Goal: Task Accomplishment & Management: Manage account settings

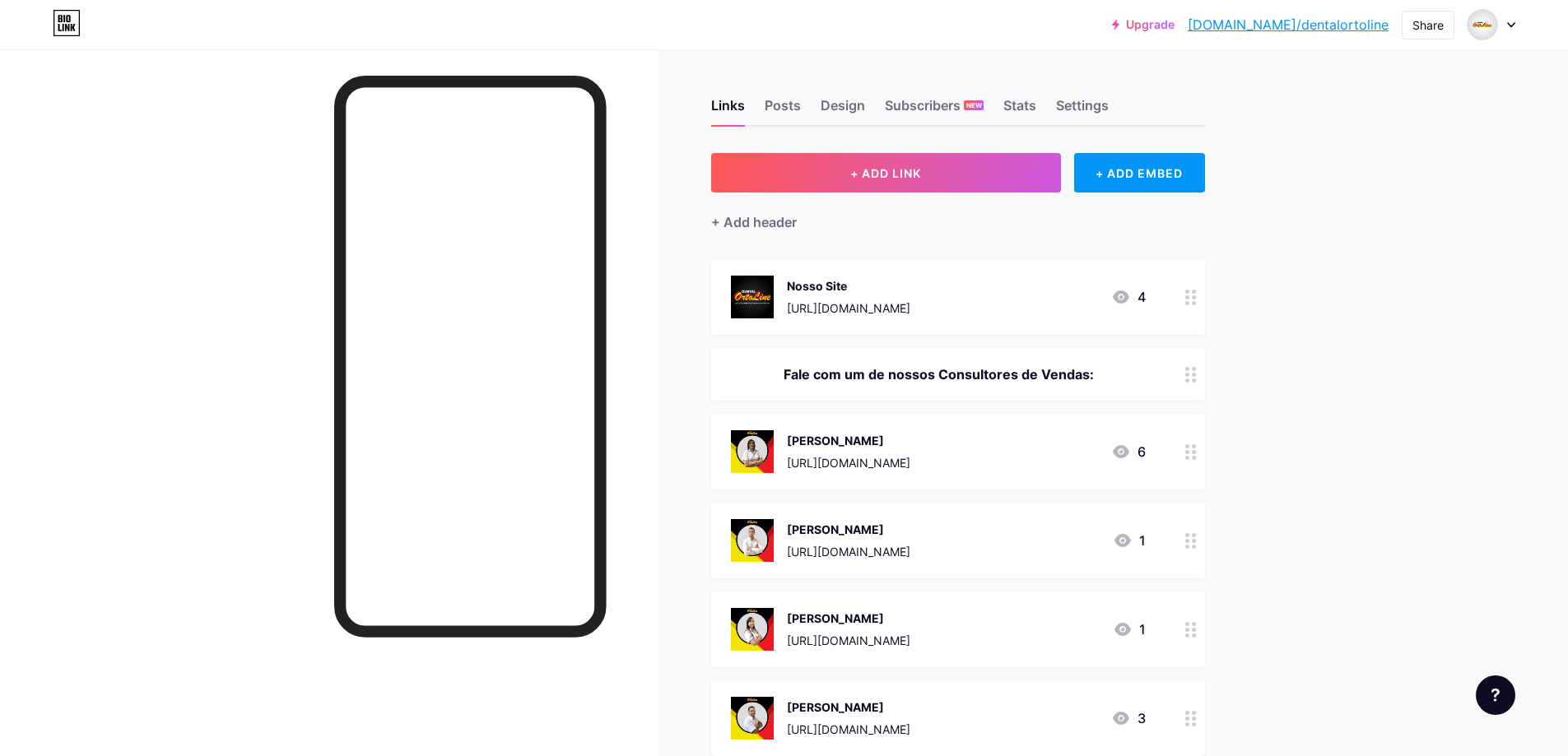
click at [970, 91] on div "Links Posts Design Subscribers NEW Stats Settings" at bounding box center [957, 98] width 493 height 58
click at [961, 104] on div "Subscribers NEW" at bounding box center [933, 111] width 98 height 30
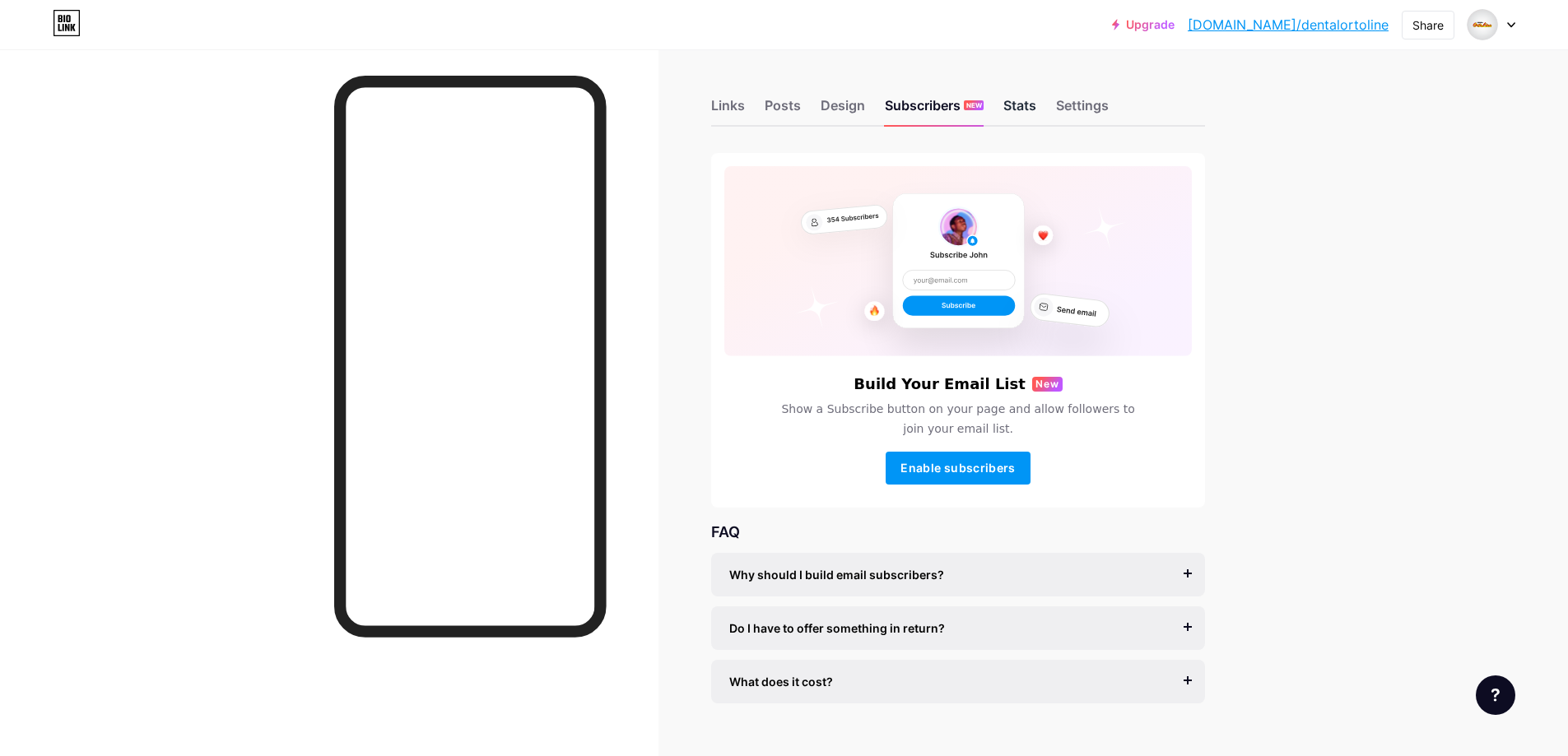
click at [1031, 102] on div "Stats" at bounding box center [1020, 111] width 33 height 30
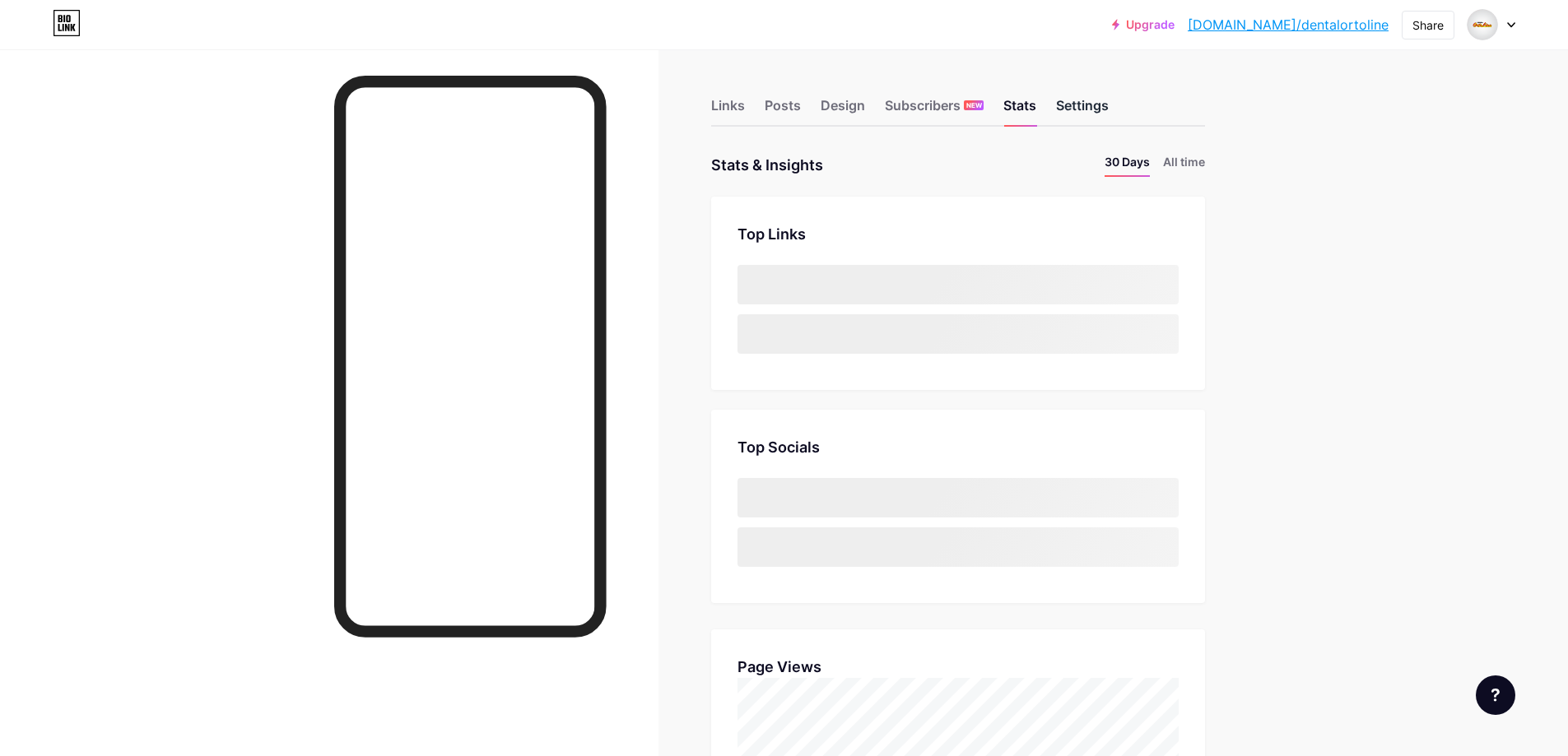
click at [1100, 108] on div "Settings" at bounding box center [1083, 111] width 53 height 30
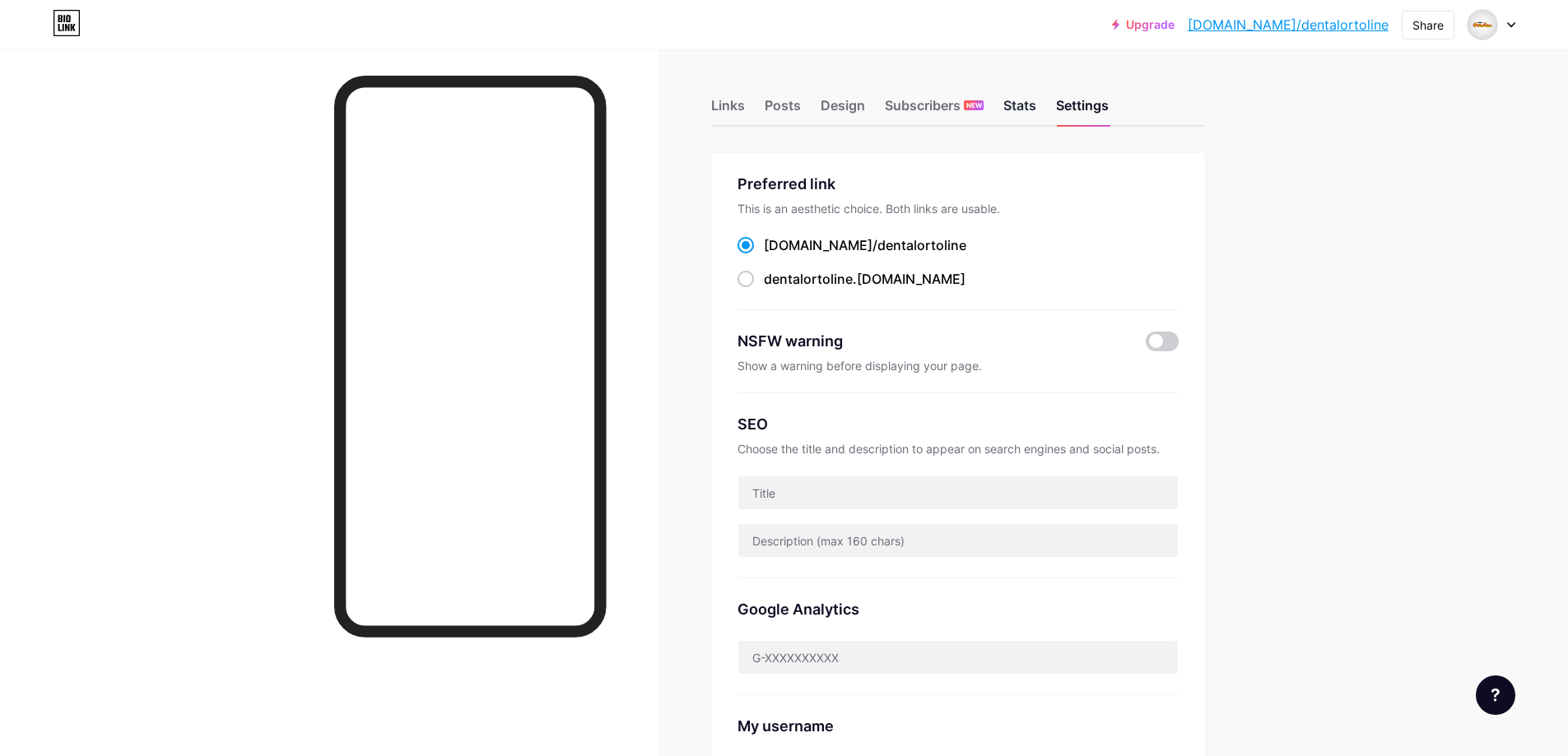
click at [1015, 108] on div "Stats" at bounding box center [1020, 111] width 33 height 30
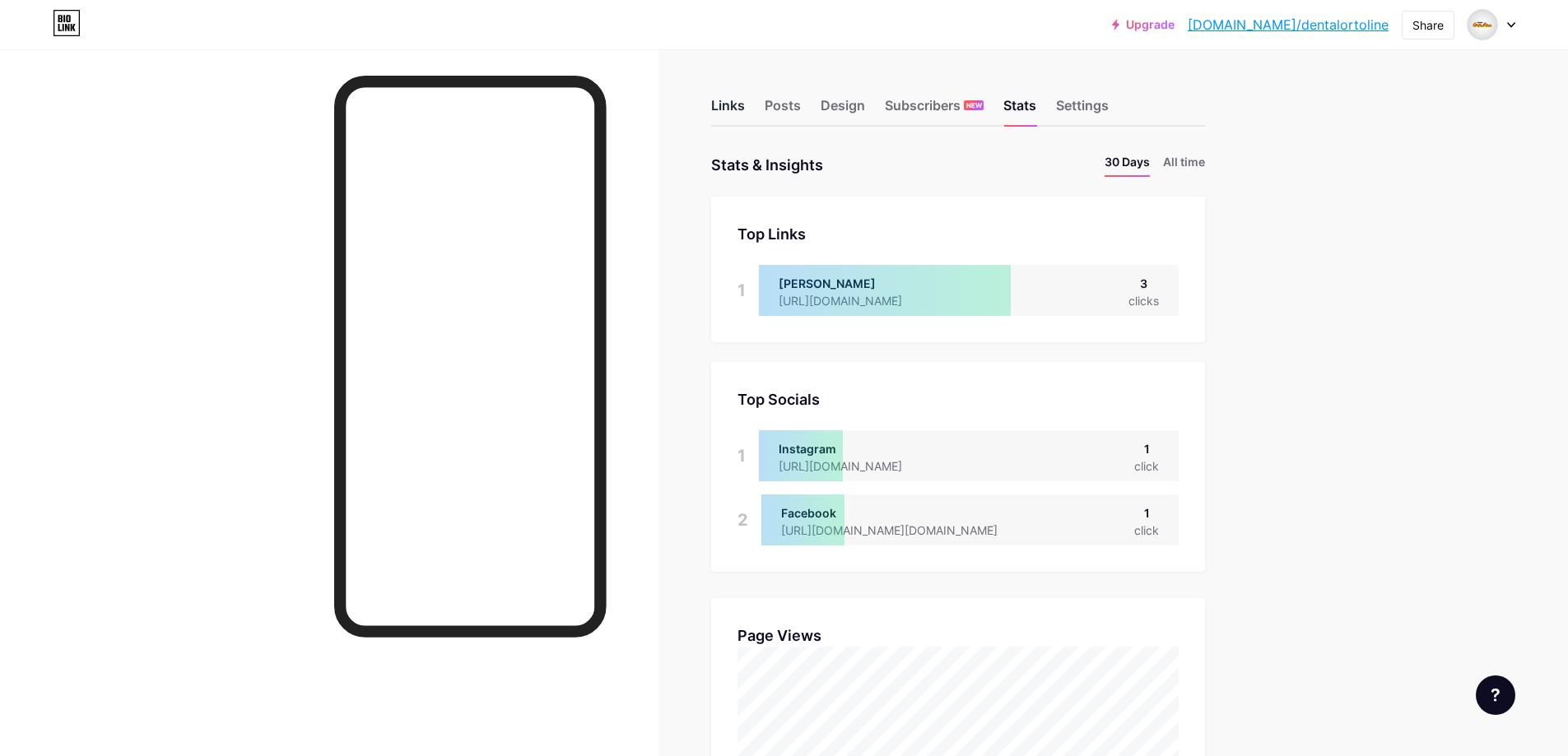
click at [729, 99] on div "Links" at bounding box center [727, 111] width 34 height 30
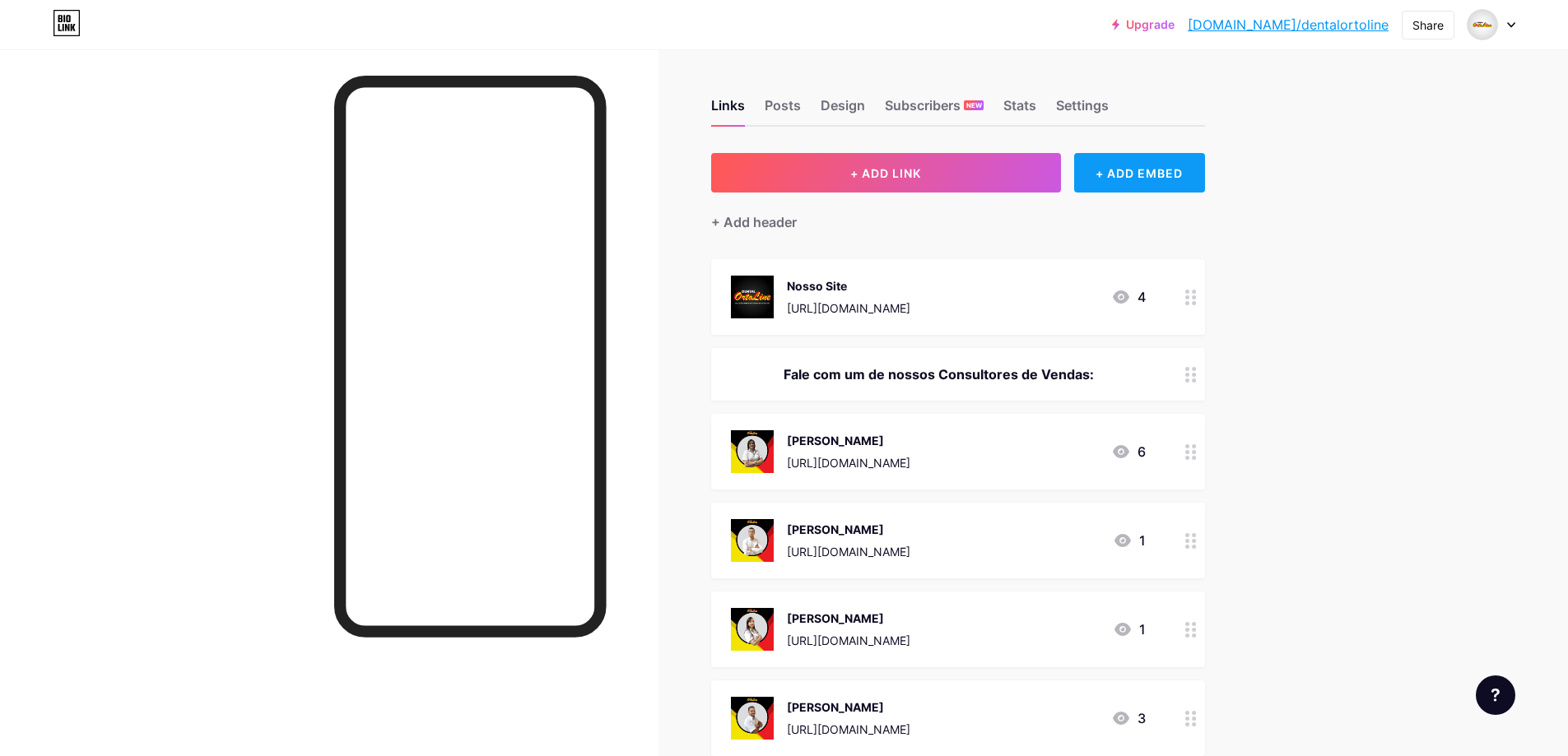
click at [1147, 172] on div "+ ADD EMBED" at bounding box center [1139, 173] width 131 height 40
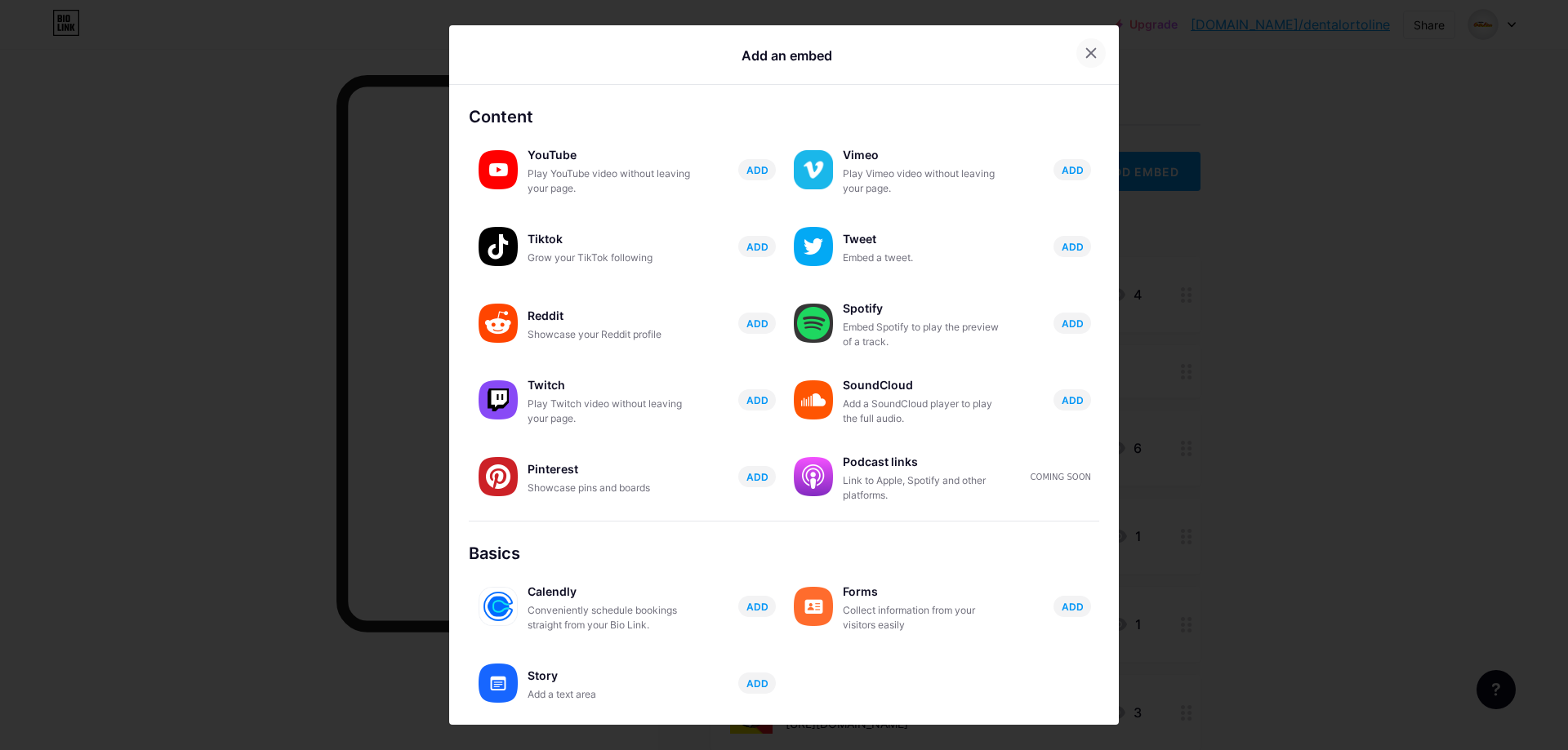
click at [1076, 46] on div at bounding box center [1091, 53] width 30 height 30
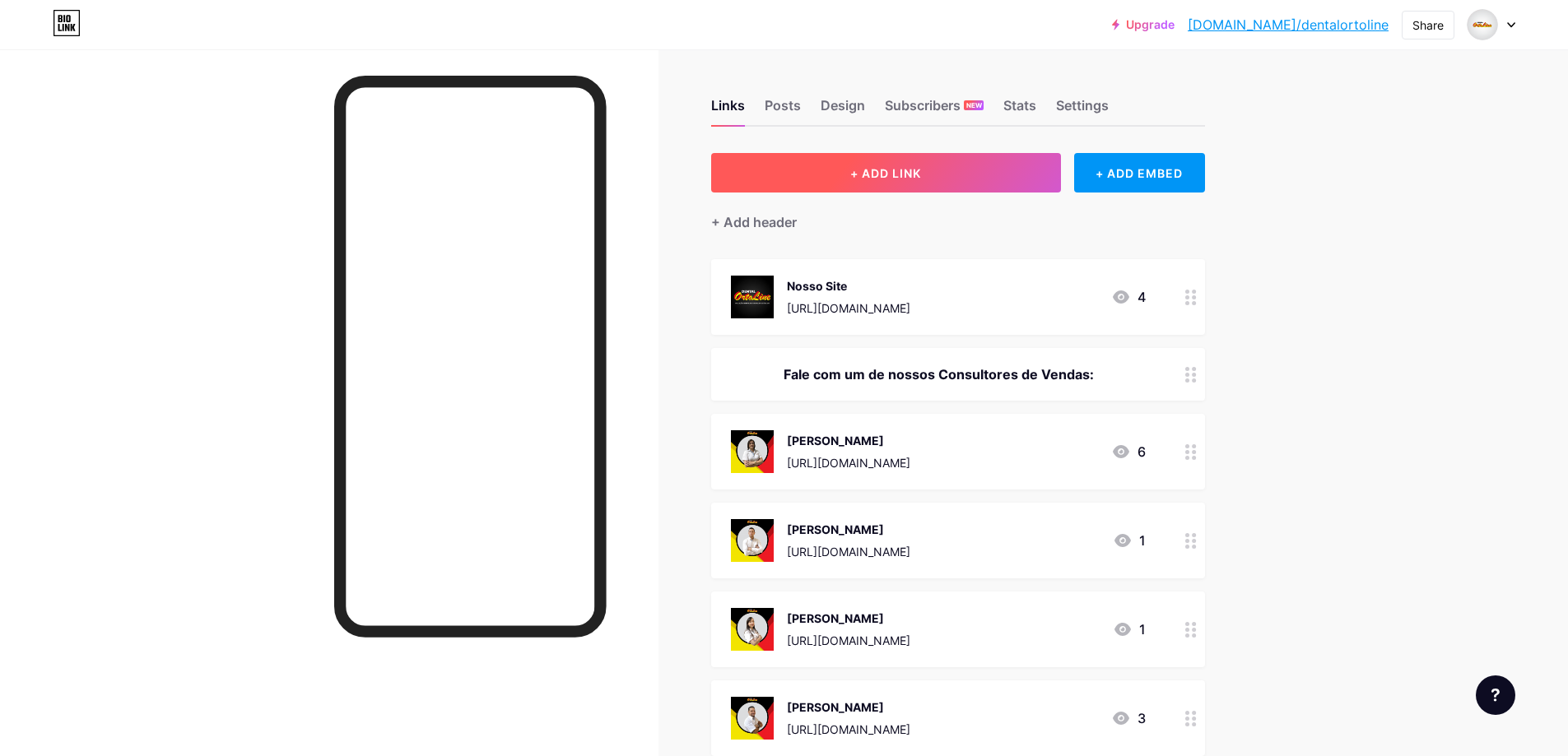
click at [991, 163] on button "+ ADD LINK" at bounding box center [885, 173] width 350 height 40
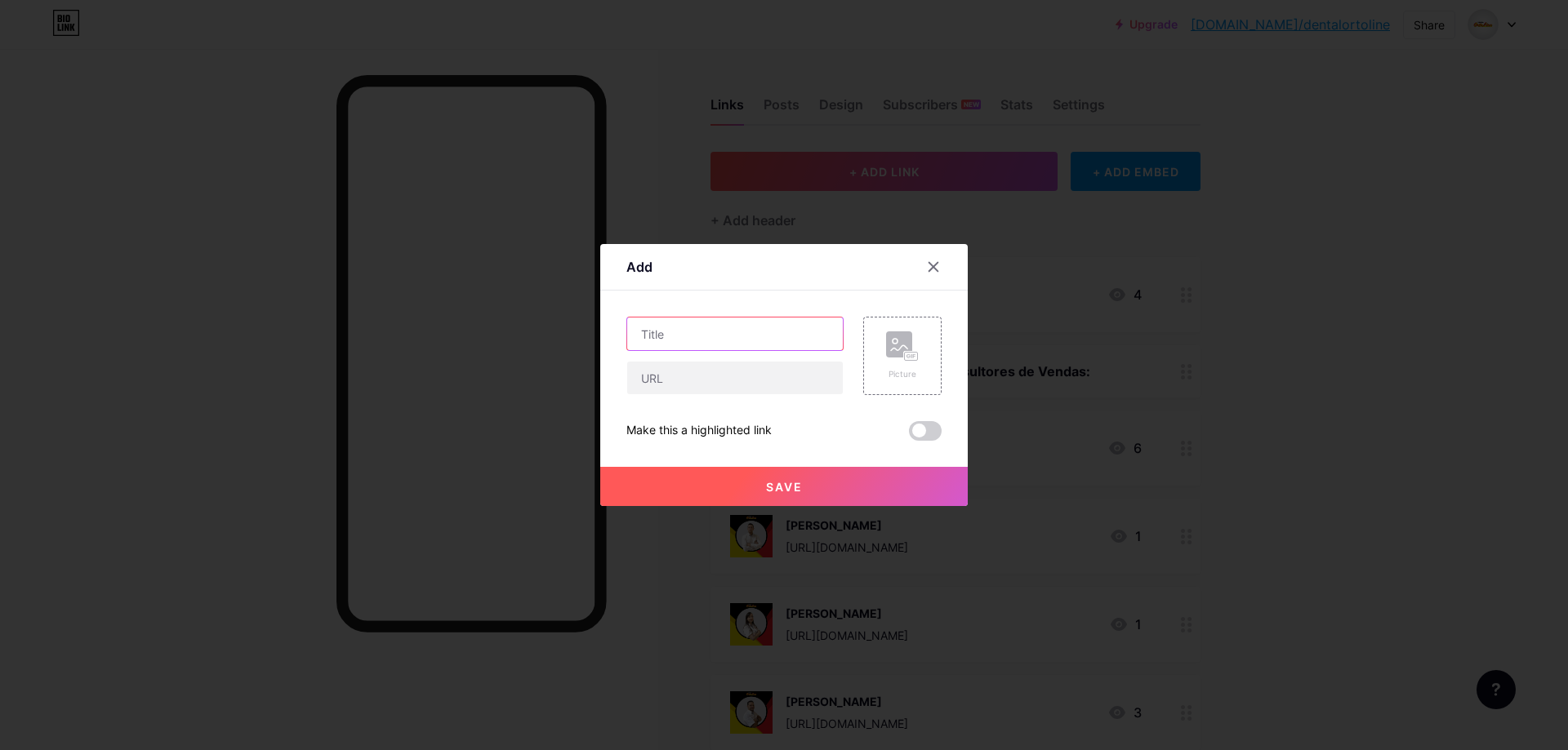
click at [803, 334] on input "text" at bounding box center [735, 334] width 216 height 33
type input "L"
type input "Nossa localização"
drag, startPoint x: 753, startPoint y: 374, endPoint x: 934, endPoint y: 268, distance: 209.8
click at [753, 374] on input "text" at bounding box center [735, 378] width 216 height 33
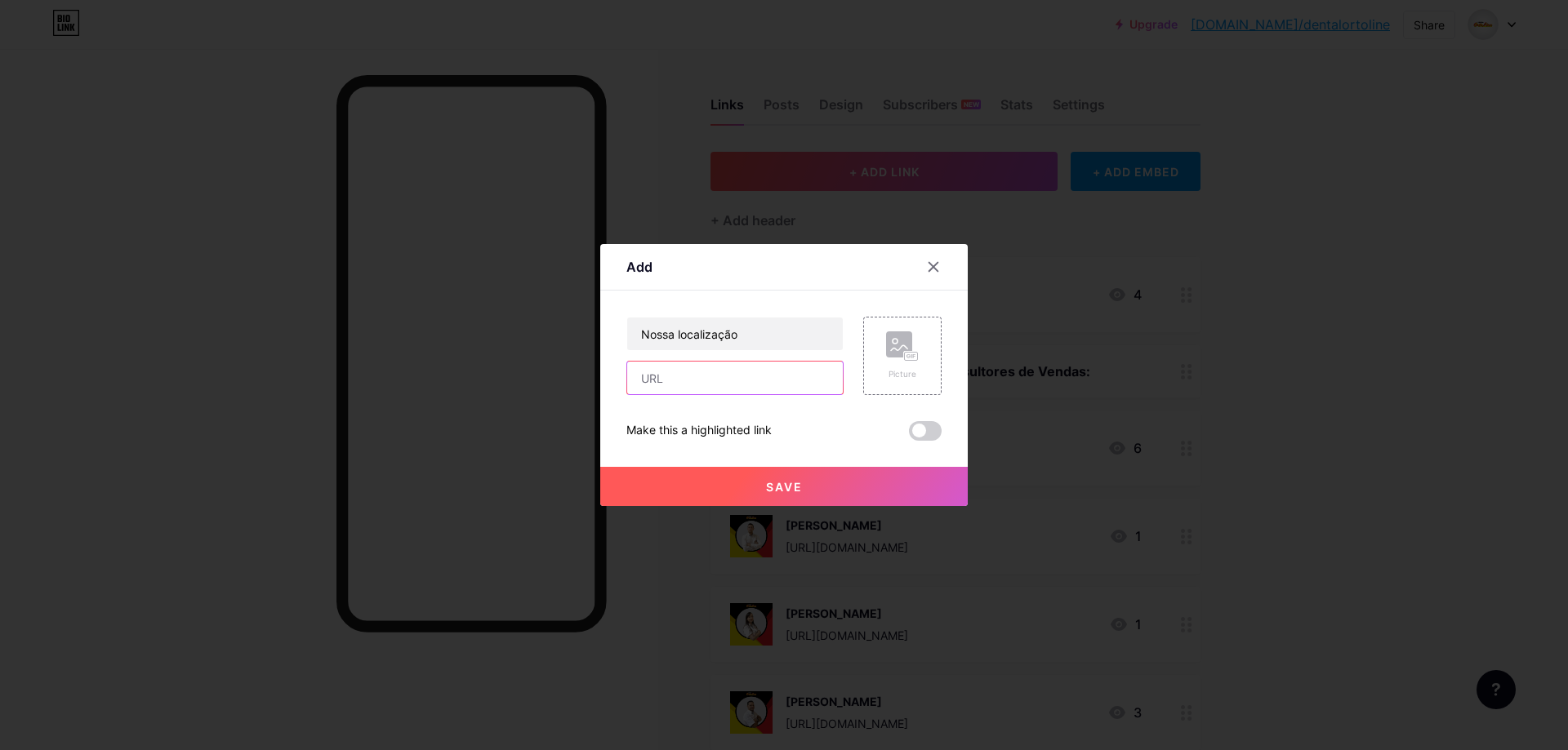
paste input "[URL][DOMAIN_NAME]"
type input "[URL][DOMAIN_NAME]"
click at [777, 480] on span "Save" at bounding box center [784, 486] width 37 height 14
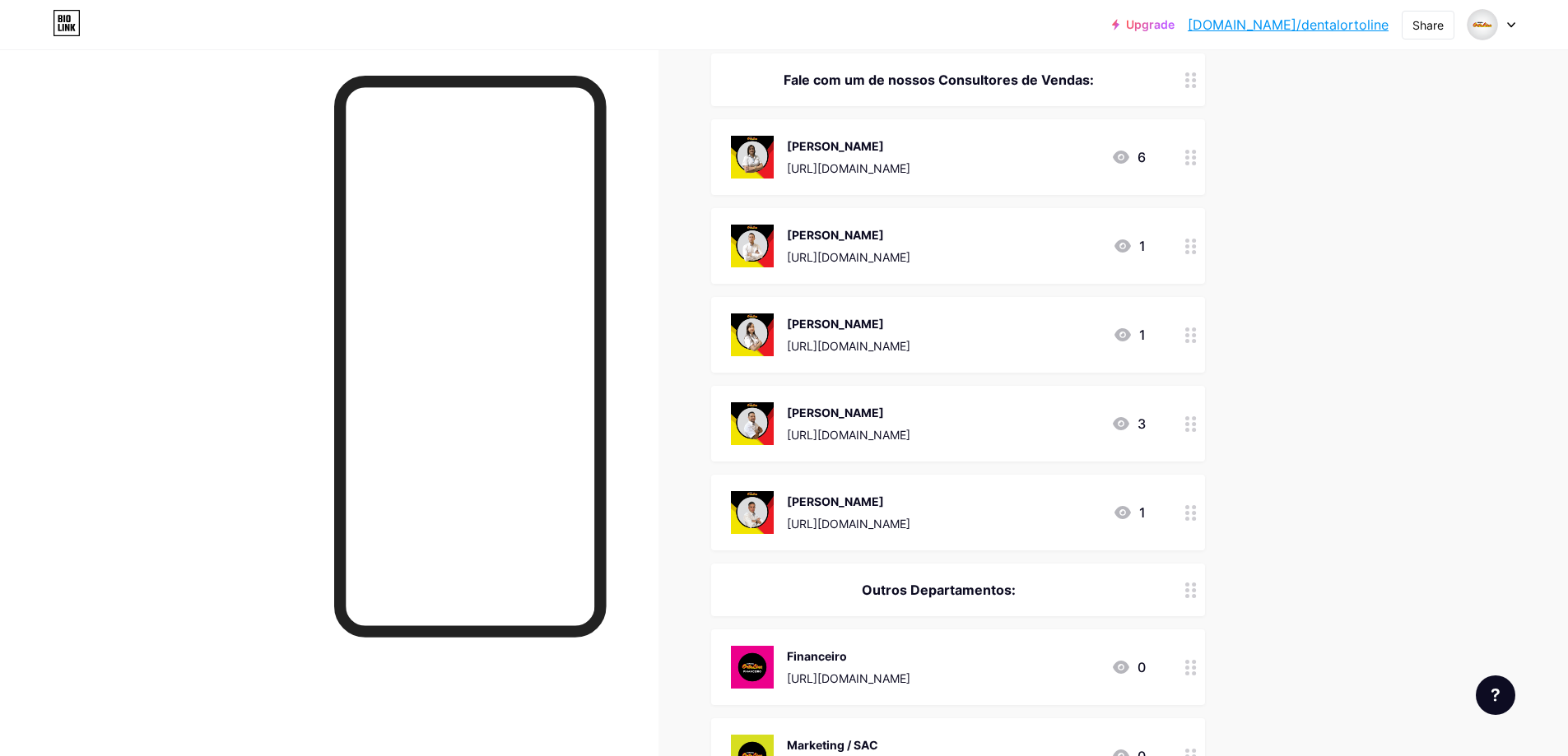
scroll to position [0, 0]
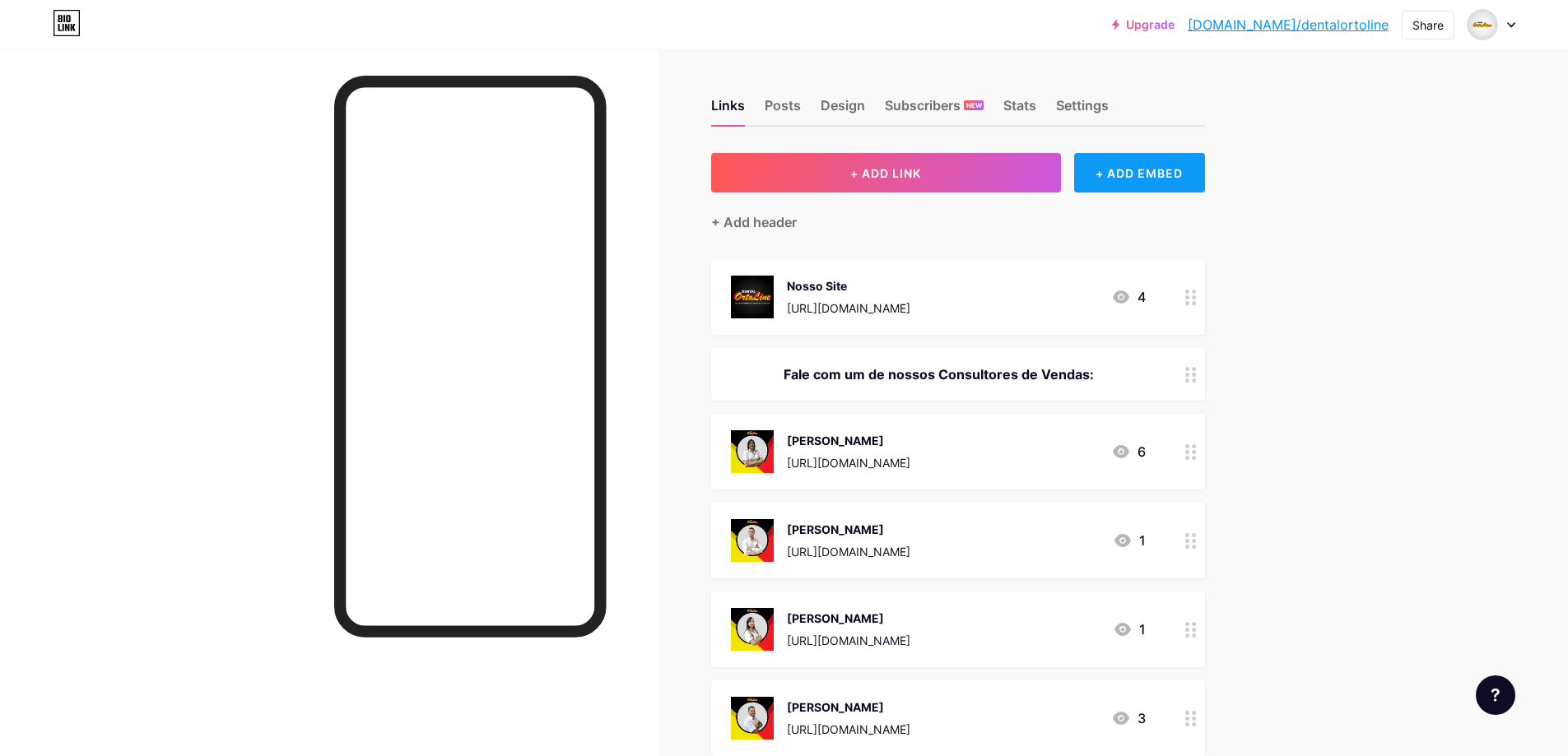
click at [1142, 181] on div "+ ADD EMBED" at bounding box center [1139, 173] width 131 height 40
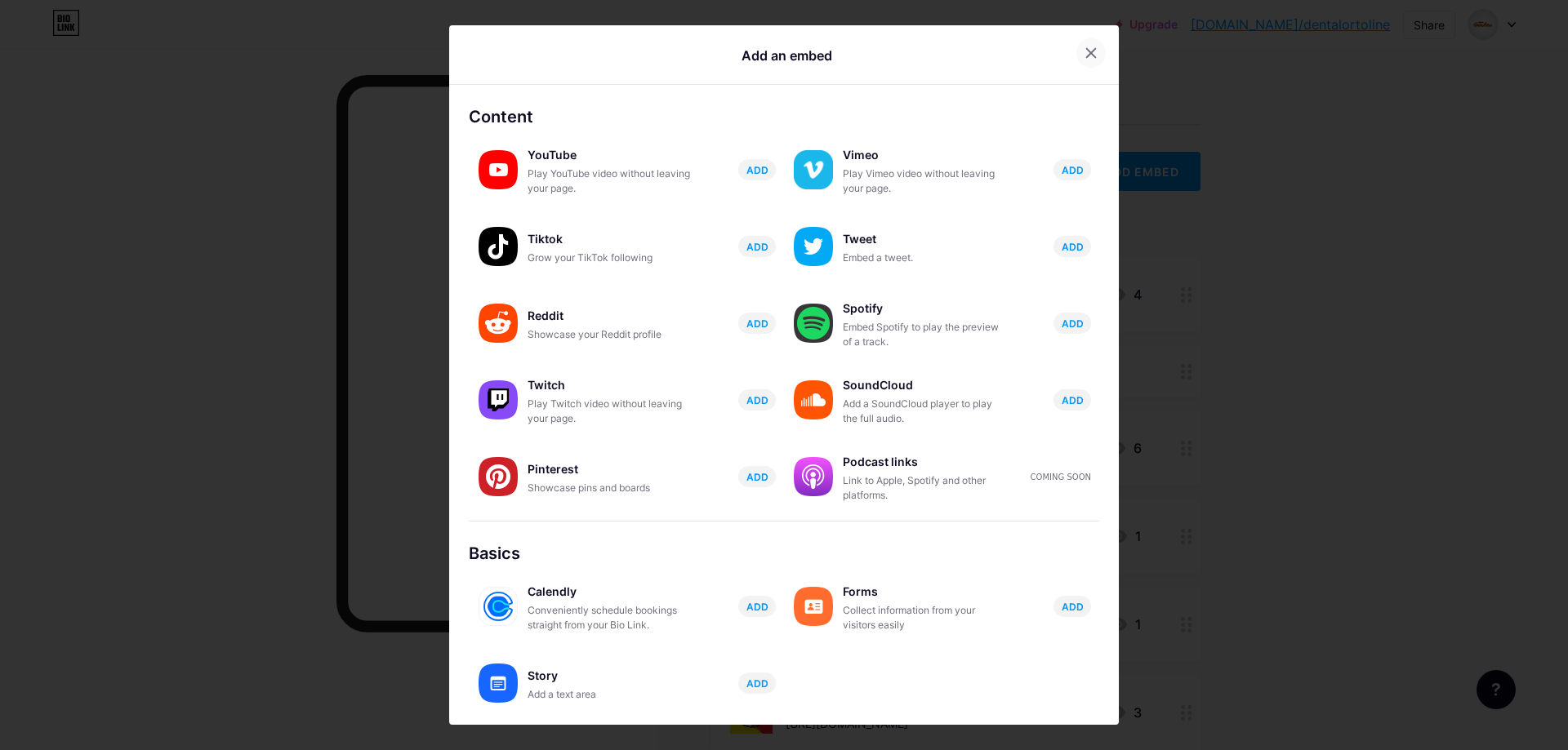
click at [1090, 50] on div at bounding box center [1091, 53] width 30 height 30
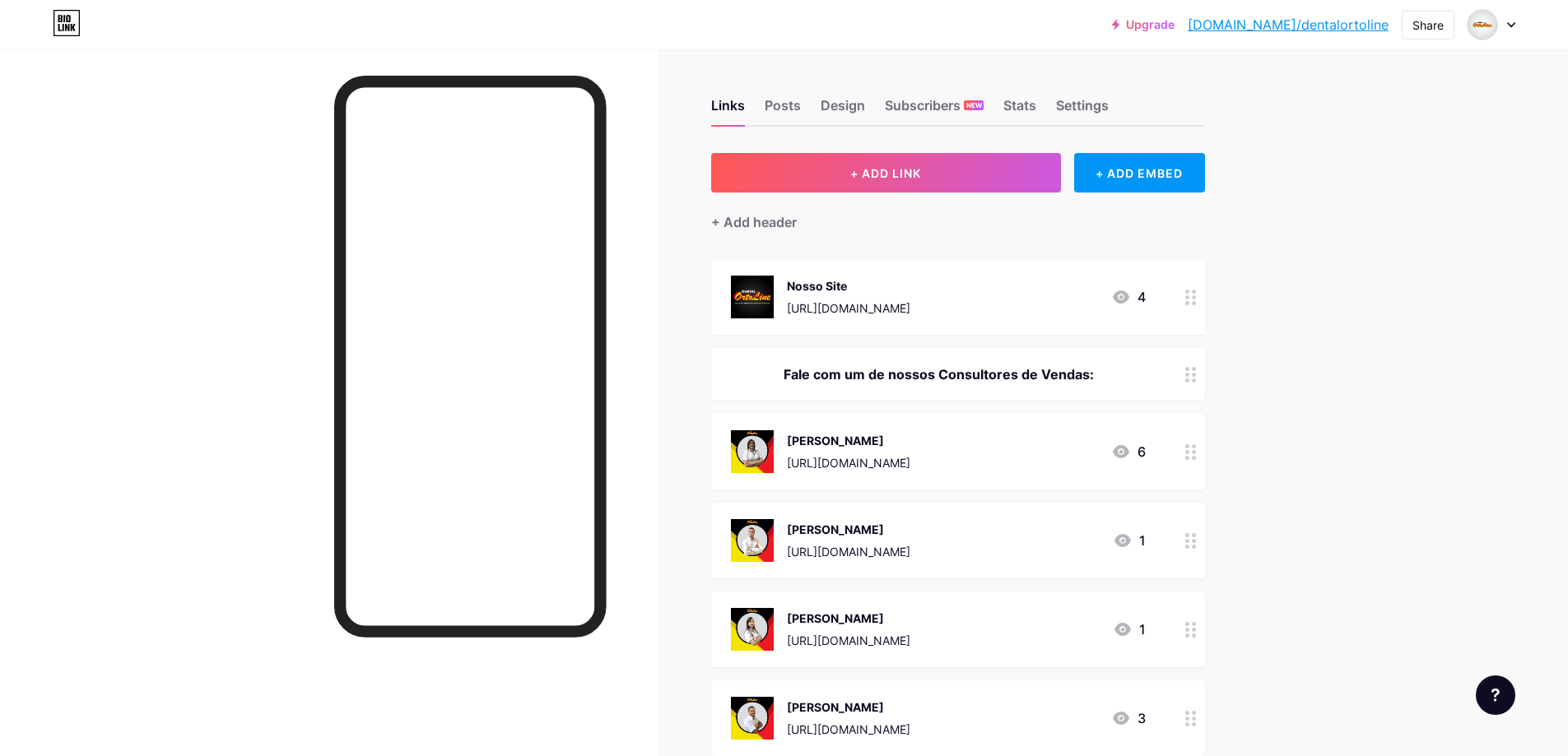
click at [809, 232] on div "+ ADD LINK + ADD EMBED + Add header Nosso Site [URL][DOMAIN_NAME] 4 Fale com um…" at bounding box center [957, 767] width 493 height 1228
click at [792, 227] on div "+ Add header" at bounding box center [754, 222] width 86 height 20
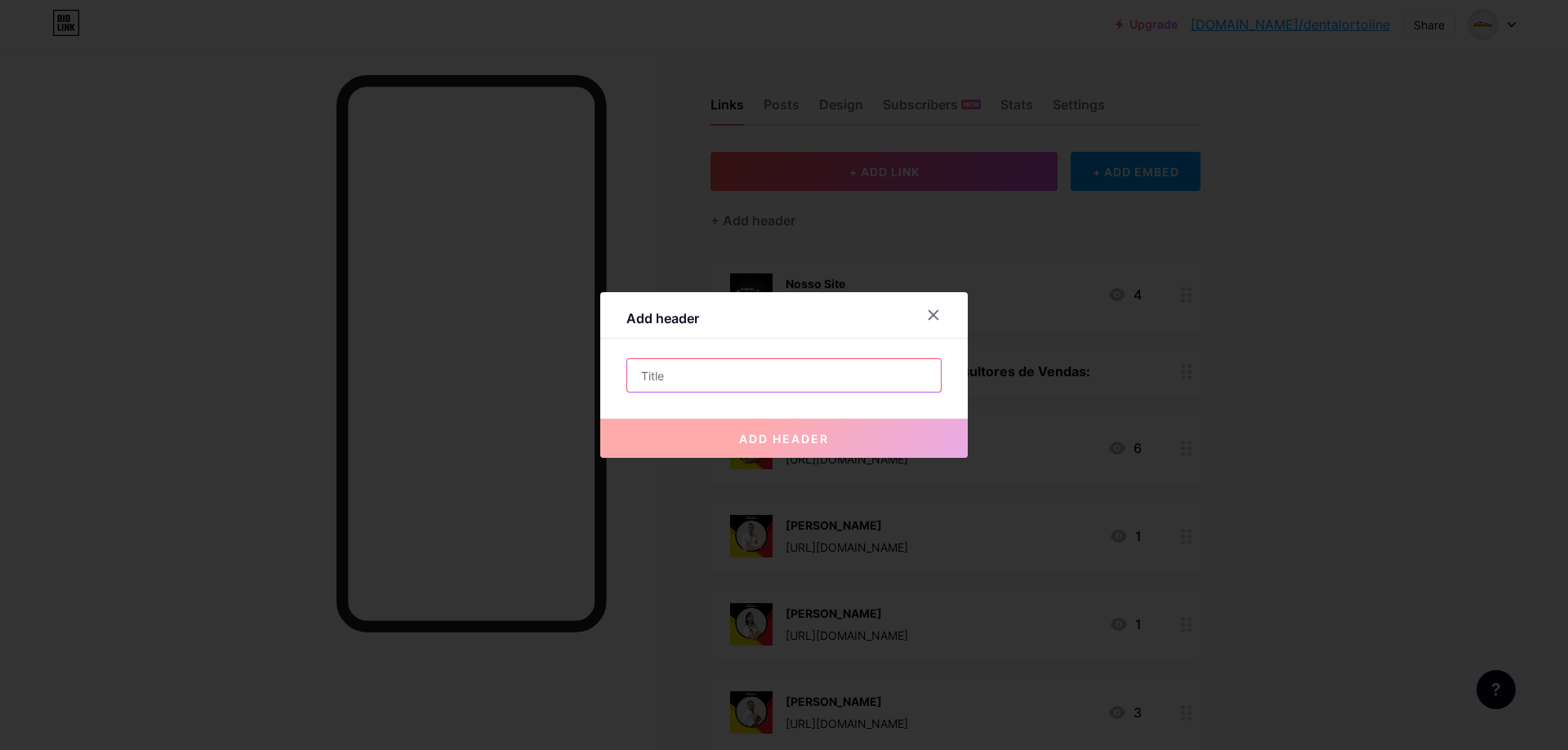
click at [750, 382] on input "text" at bounding box center [784, 375] width 313 height 33
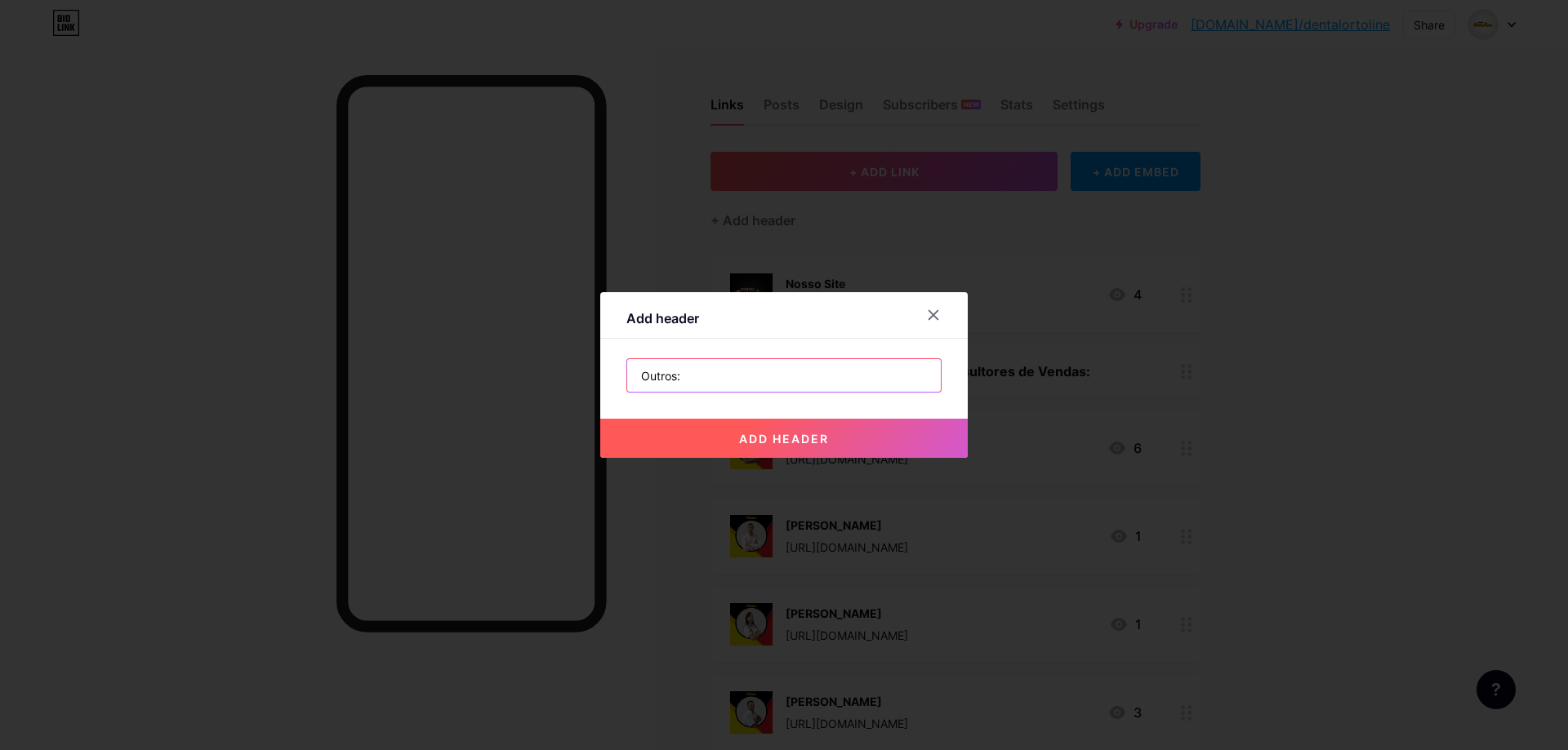
type input "Outros:"
click at [829, 430] on button "add header" at bounding box center [784, 439] width 367 height 39
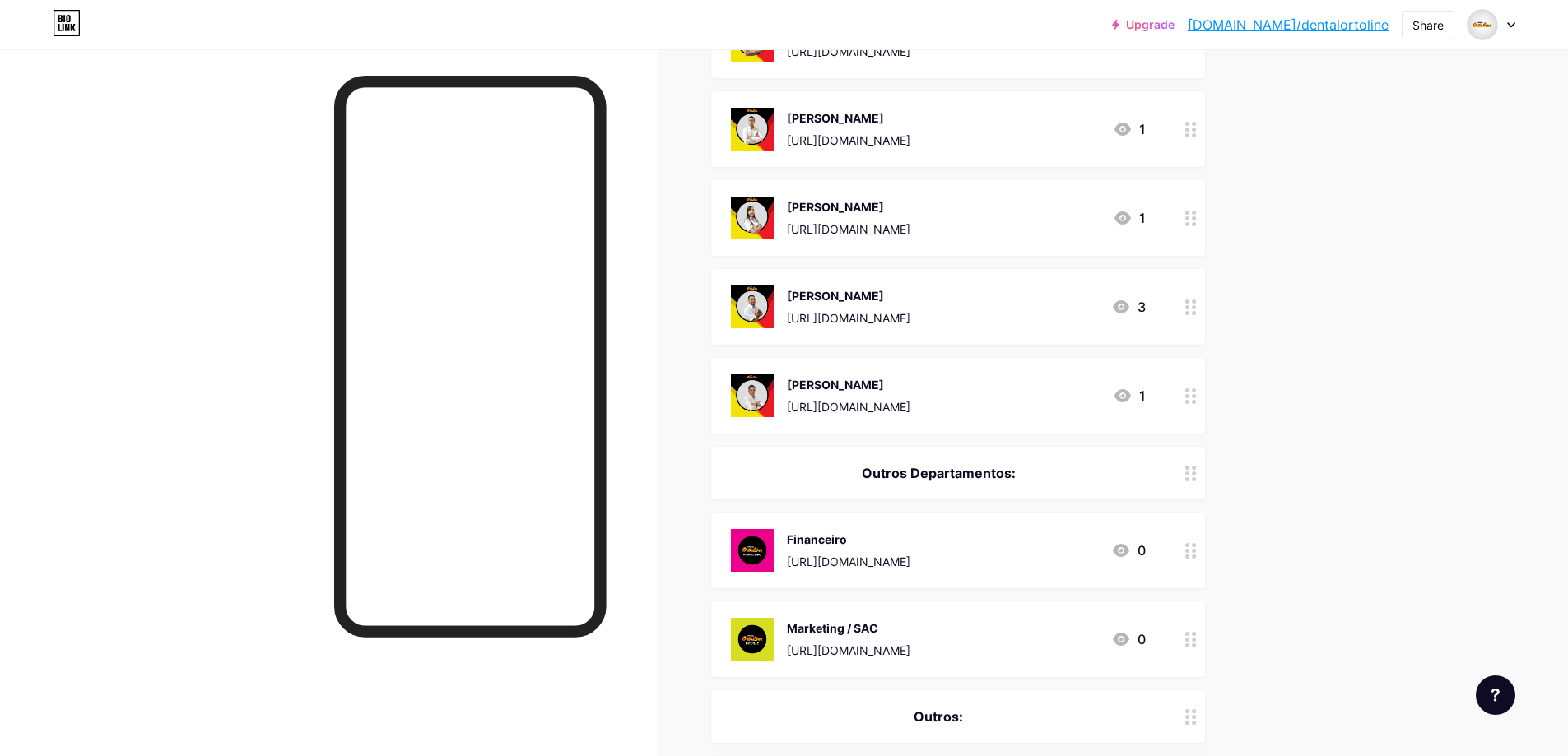
scroll to position [772, 0]
